Goal: Task Accomplishment & Management: Use online tool/utility

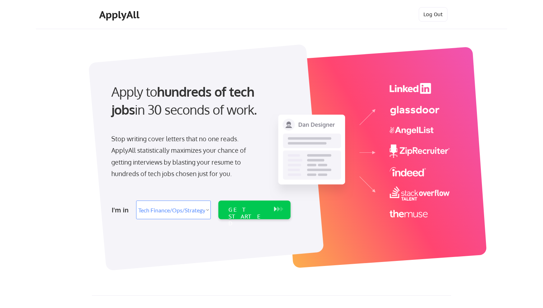
select select ""tech_finance_biz_ops_cos""
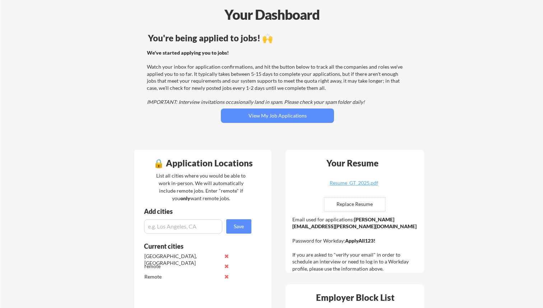
scroll to position [70, 0]
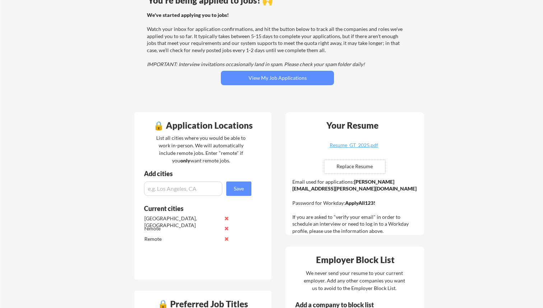
click at [356, 161] on input "file" at bounding box center [354, 167] width 61 height 14
type input "C:\fakepath\Resume_GT_2025.pdf"
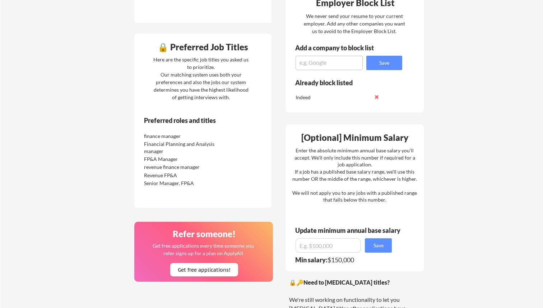
scroll to position [0, 0]
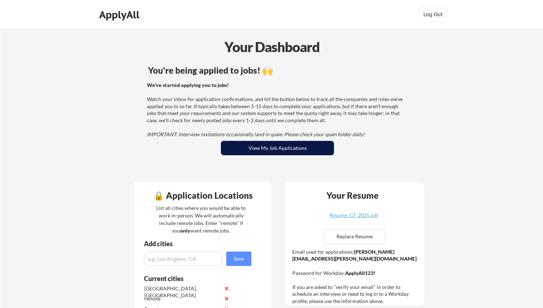
click at [255, 146] on button "View My Job Applications" at bounding box center [277, 148] width 113 height 14
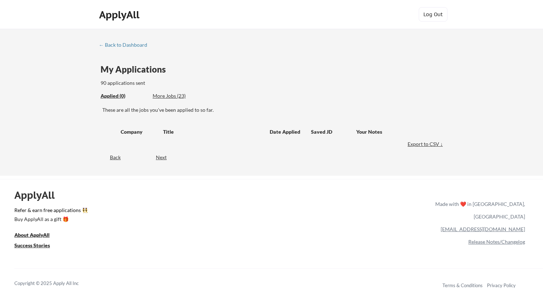
click at [175, 93] on div "More Jobs (23)" at bounding box center [179, 95] width 53 height 7
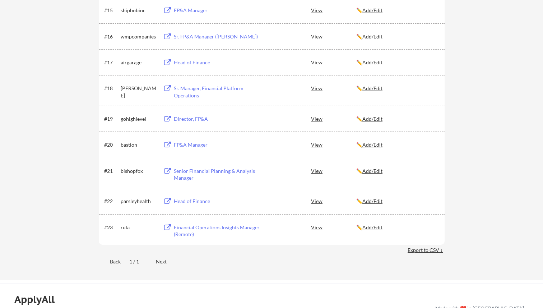
scroll to position [517, 0]
